Goal: Information Seeking & Learning: Learn about a topic

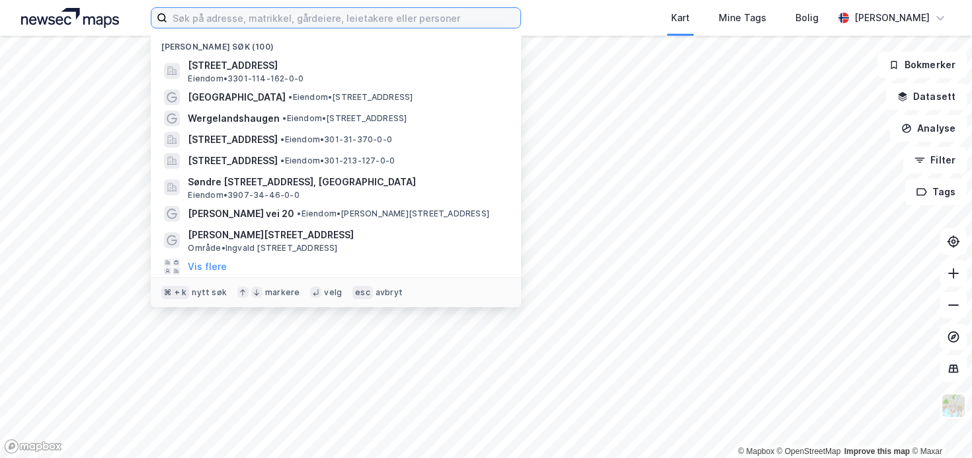
click at [239, 24] on input at bounding box center [343, 18] width 353 height 20
paste input "[STREET_ADDRESS]"
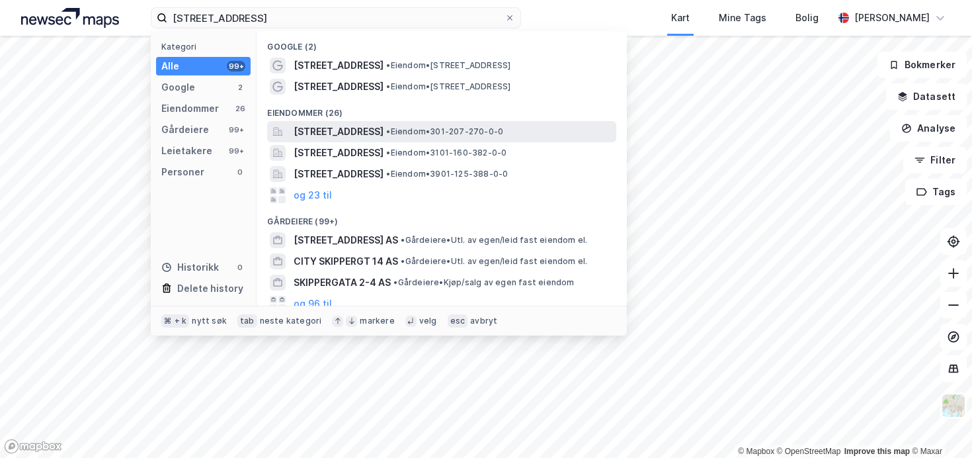
click at [313, 133] on span "[STREET_ADDRESS]" at bounding box center [339, 132] width 90 height 16
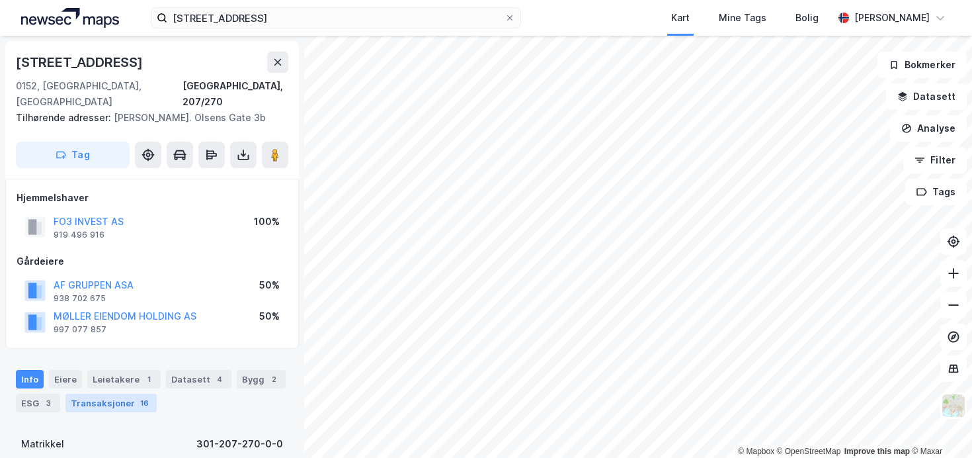
click at [130, 393] on div "Transaksjoner 16" at bounding box center [110, 402] width 91 height 19
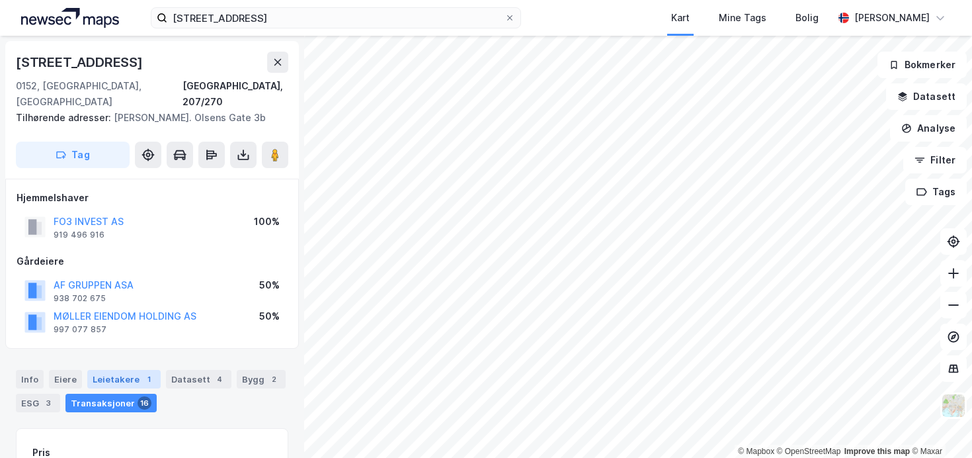
click at [134, 370] on div "Leietakere 1" at bounding box center [123, 379] width 73 height 19
click at [277, 59] on icon at bounding box center [277, 62] width 11 height 11
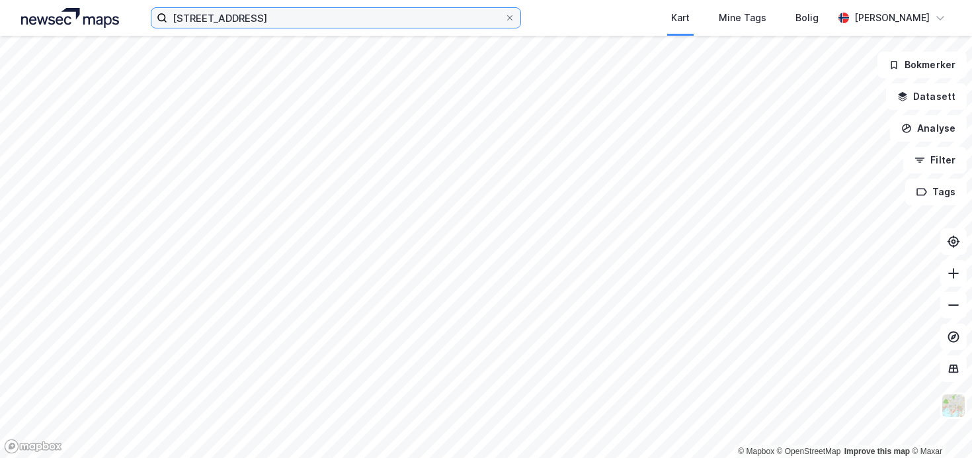
click at [322, 23] on input "[STREET_ADDRESS]" at bounding box center [335, 18] width 337 height 20
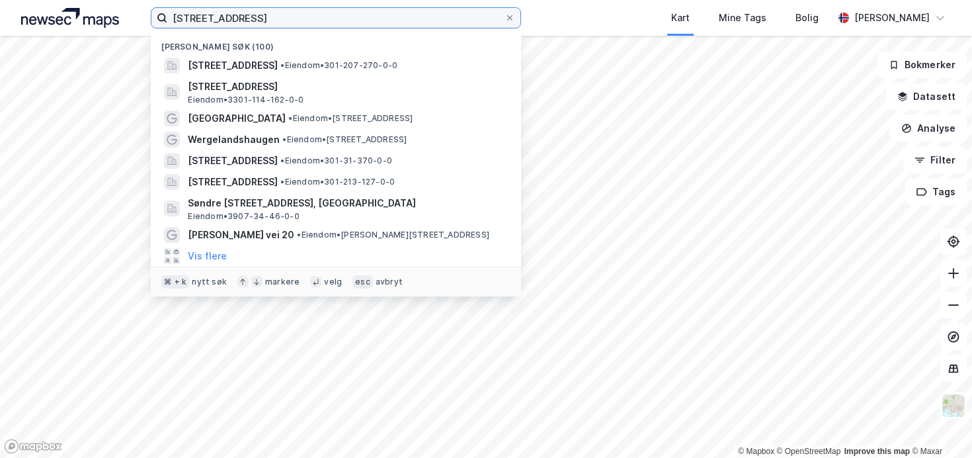
paste input "[STREET_ADDRESS]"
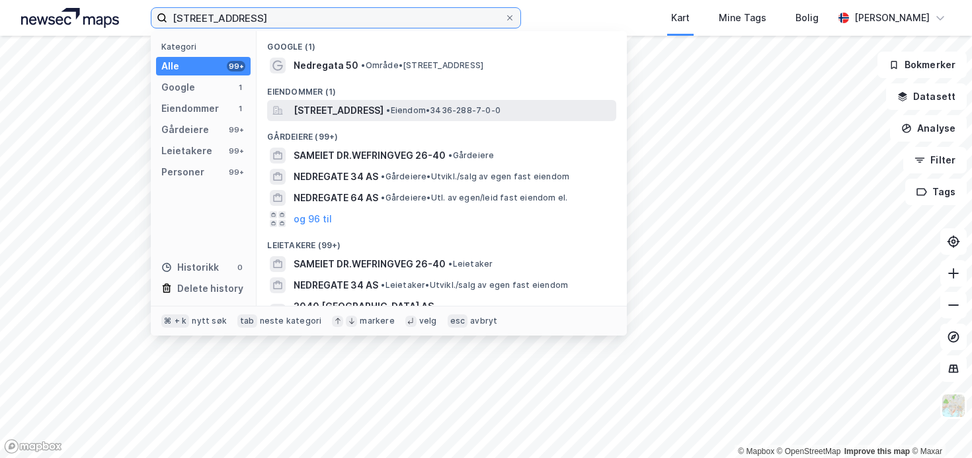
type input "[STREET_ADDRESS]"
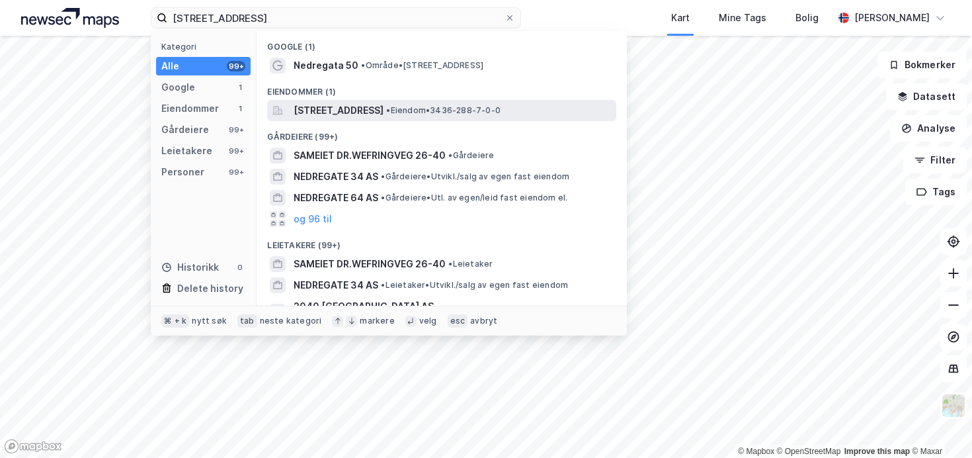
click at [341, 107] on span "[STREET_ADDRESS]" at bounding box center [339, 111] width 90 height 16
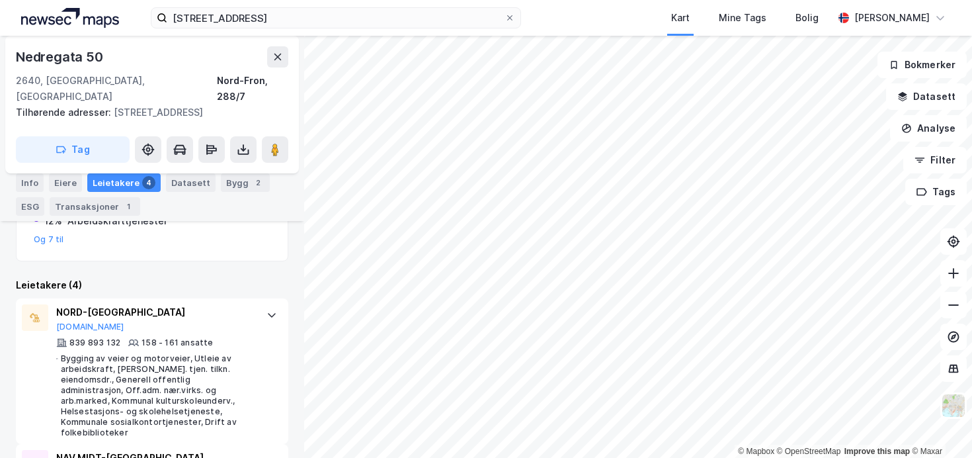
scroll to position [374, 0]
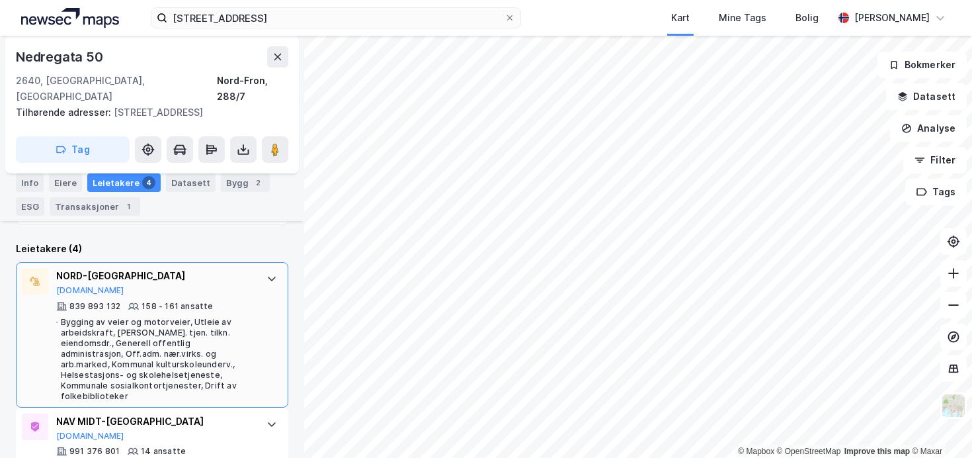
click at [274, 276] on icon at bounding box center [272, 278] width 8 height 5
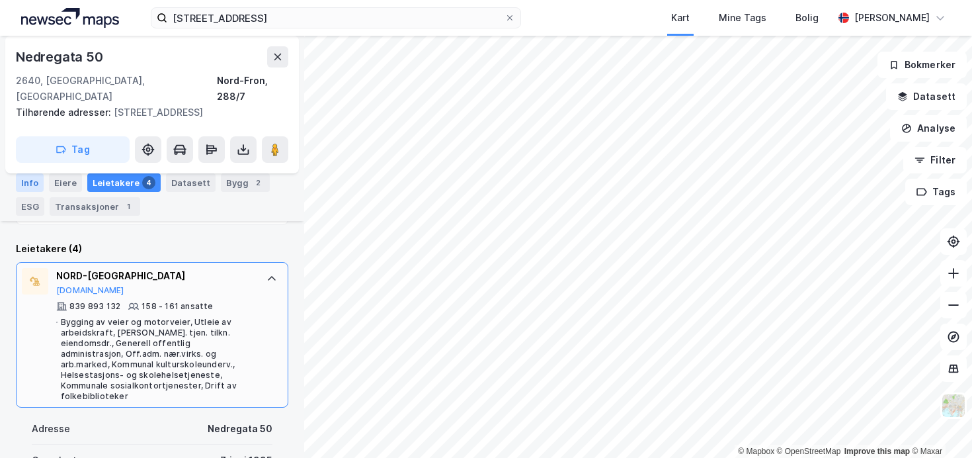
click at [30, 181] on div "Info" at bounding box center [30, 182] width 28 height 19
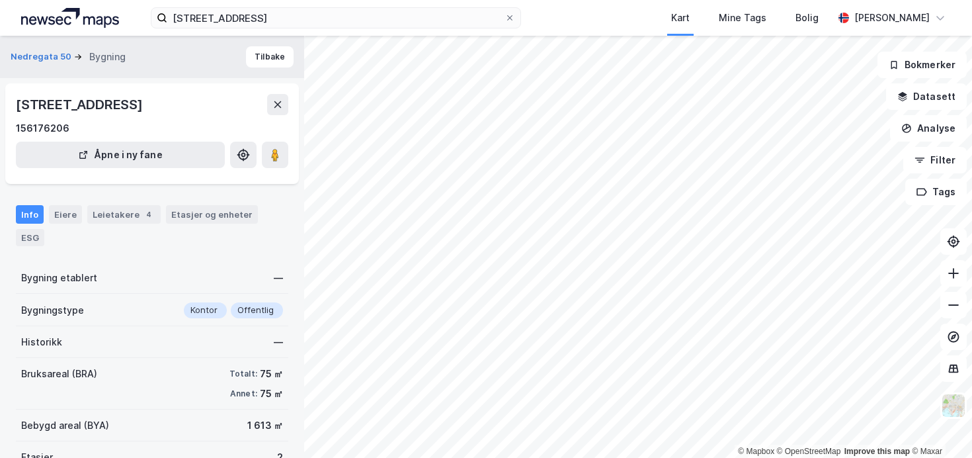
scroll to position [73, 0]
